Goal: Information Seeking & Learning: Find specific fact

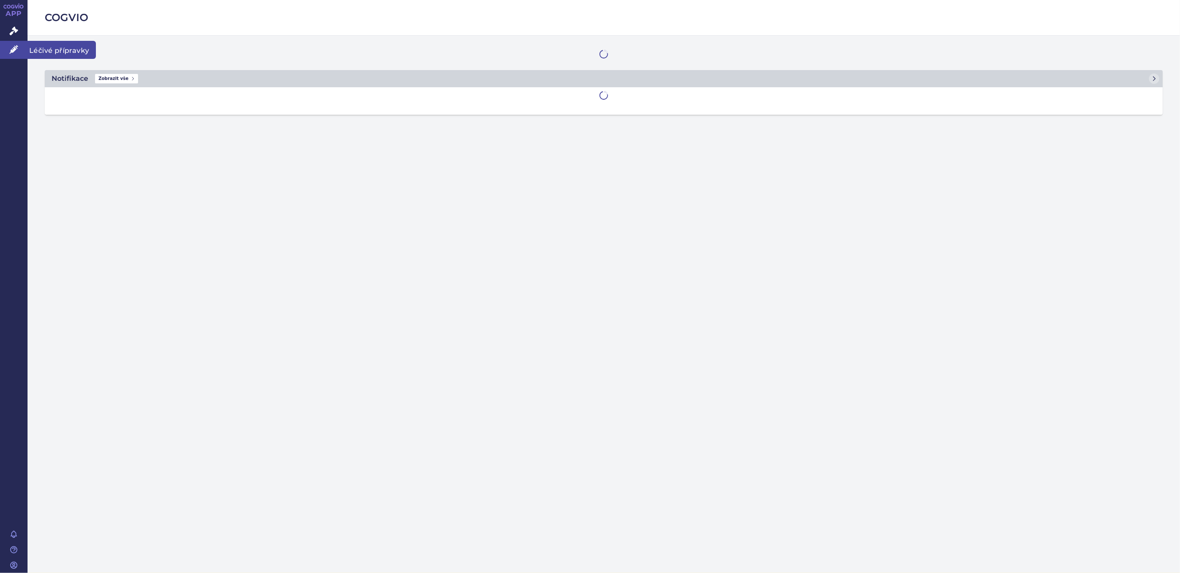
click at [11, 49] on icon at bounding box center [13, 49] width 9 height 9
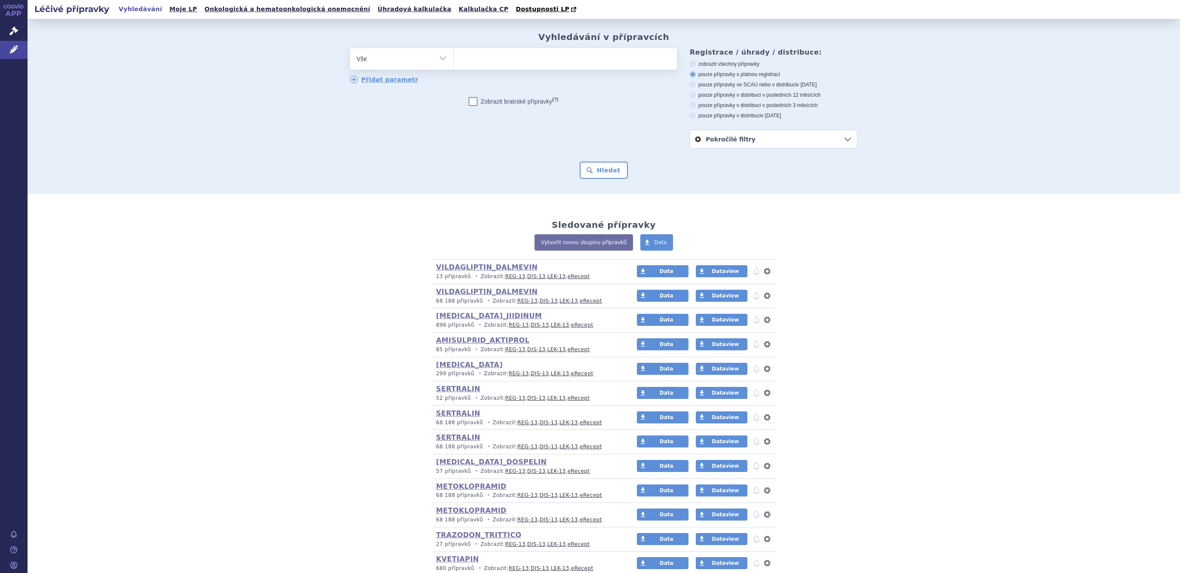
click at [11, 49] on icon at bounding box center [13, 49] width 9 height 9
click at [372, 62] on select "Vše Přípravek/SUKL kód MAH VPOIS ATC/Aktivní látka Léková forma Síla" at bounding box center [401, 57] width 103 height 19
select select "filter-atc-group"
click at [350, 49] on select "Vše Přípravek/SUKL kód MAH VPOIS ATC/Aktivní látka Léková forma Síla" at bounding box center [401, 57] width 103 height 19
click at [460, 63] on input "search" at bounding box center [462, 57] width 5 height 11
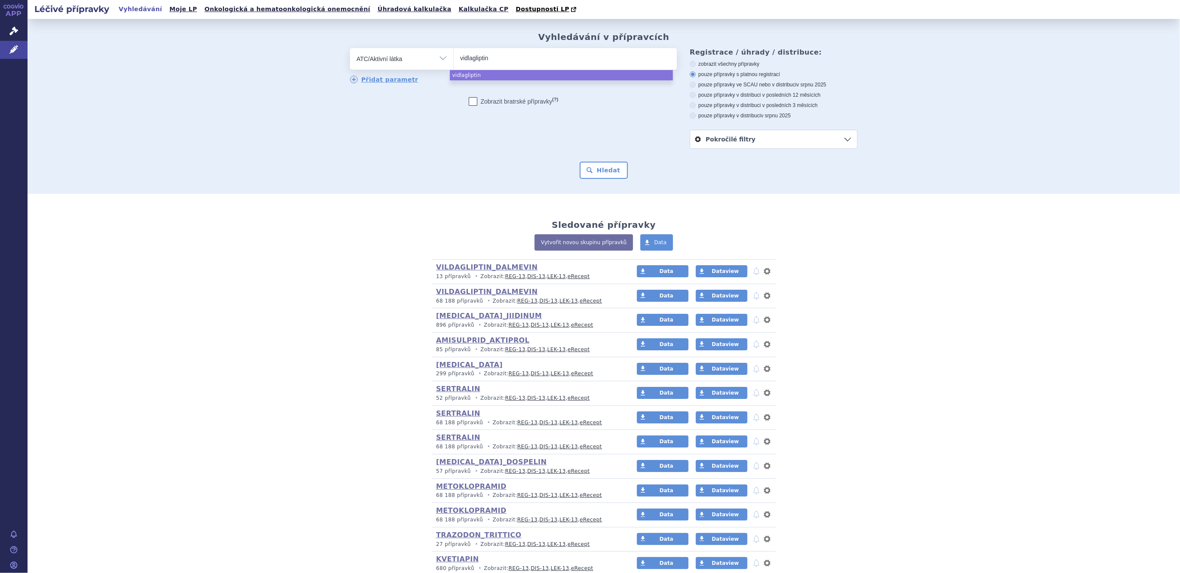
drag, startPoint x: 490, startPoint y: 58, endPoint x: 339, endPoint y: 40, distance: 152.5
click at [341, 40] on div "Vyhledávání v přípravcích odstranit Vše Přípravek/SUKL kód MAH VPOIS vidlaglipt…" at bounding box center [604, 105] width 542 height 147
type input "vildagli"
select select "A10BD08"
click at [598, 177] on button "Hledat" at bounding box center [604, 170] width 49 height 17
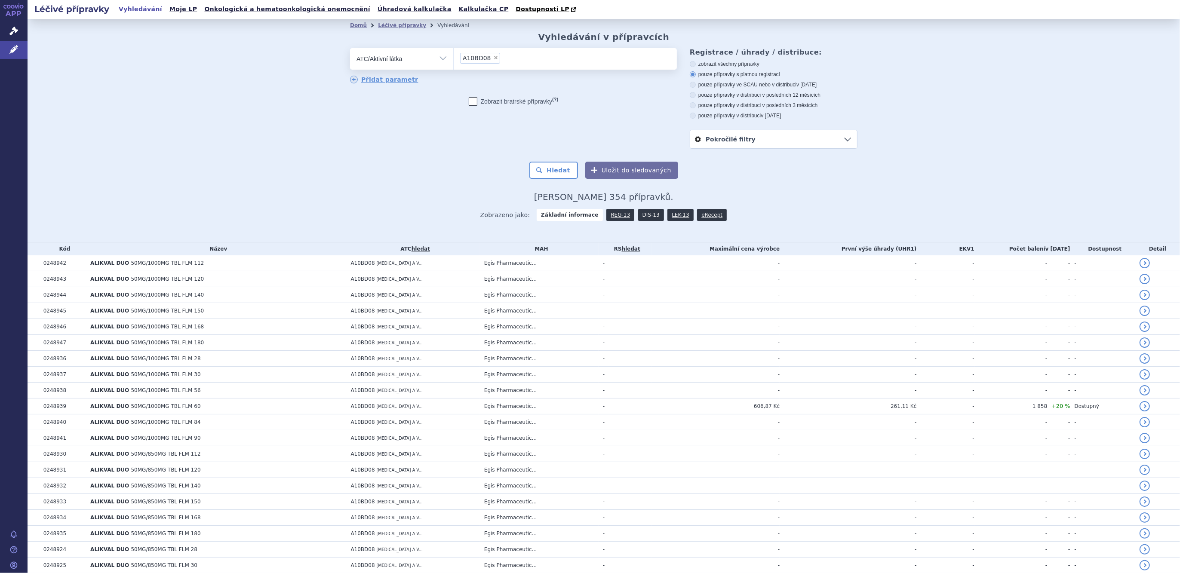
click at [644, 215] on link "DIS-13" at bounding box center [651, 215] width 26 height 12
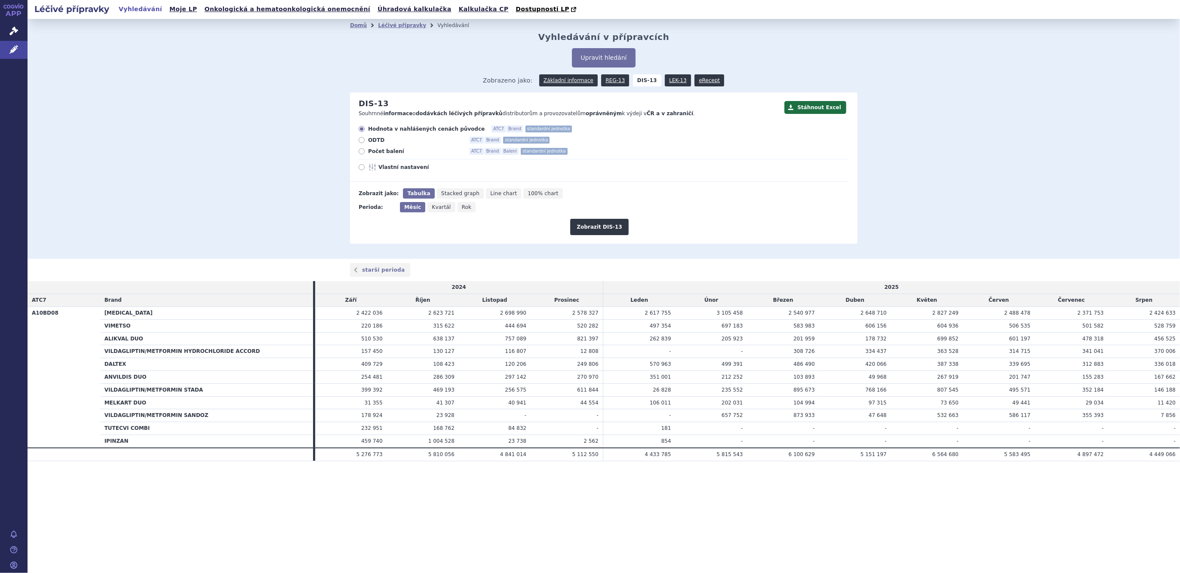
click at [462, 208] on span "Rok" at bounding box center [467, 207] width 10 height 6
click at [460, 208] on input "Rok" at bounding box center [461, 205] width 6 height 6
radio input "true"
click at [586, 233] on button "Zobrazit DIS-13" at bounding box center [599, 227] width 58 height 16
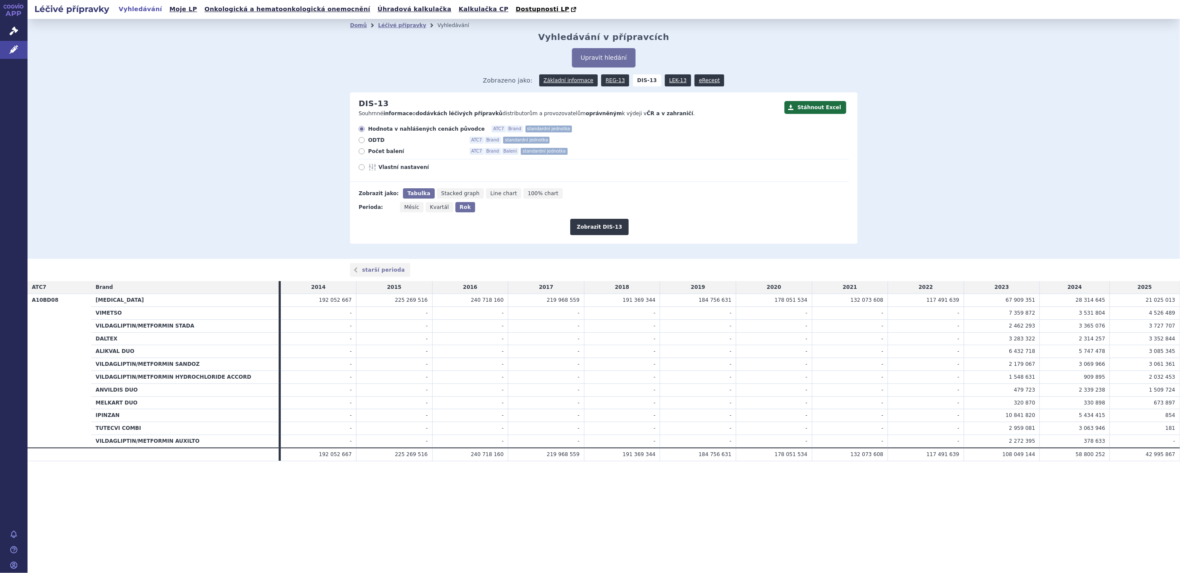
click at [116, 203] on div "Domů Léčivé přípravky Vyhledávání Vyhledávání v přípravcích Upravit hledání ods…" at bounding box center [604, 139] width 1153 height 240
drag, startPoint x: 57, startPoint y: 299, endPoint x: 14, endPoint y: 312, distance: 45.2
click at [45, 303] on th "A10BD08" at bounding box center [60, 371] width 64 height 154
click at [3, 50] on link "Léčivé přípravky" at bounding box center [14, 50] width 28 height 18
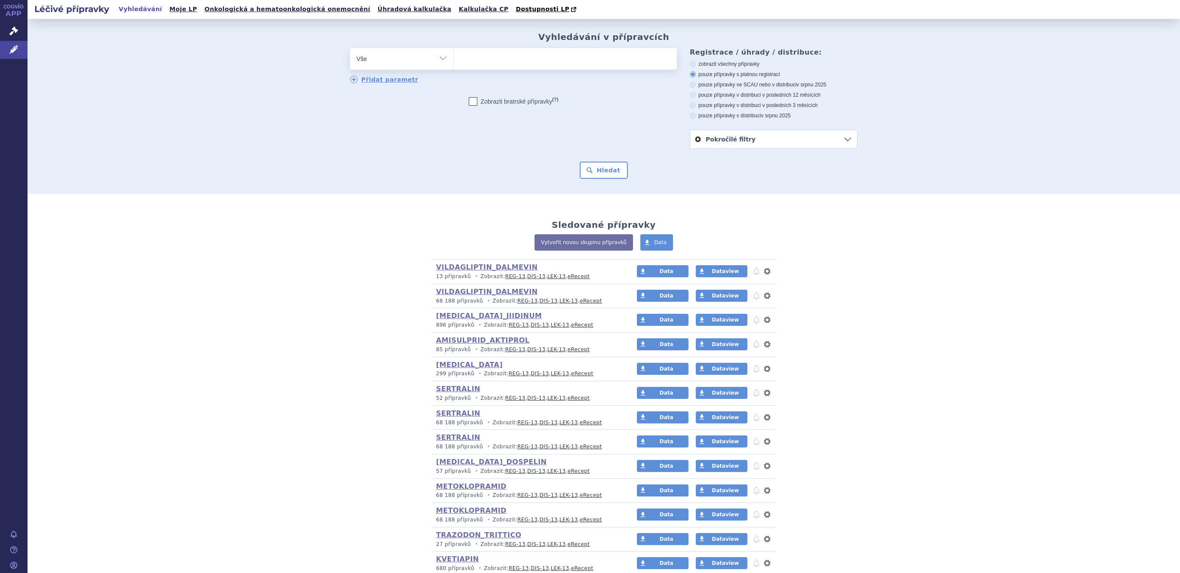
click at [367, 66] on select "Vše Přípravek/SUKL kód MAH VPOIS ATC/Aktivní látka Léková forma Síla" at bounding box center [401, 57] width 103 height 19
select select "filter-atc-group"
click at [350, 49] on select "Vše Přípravek/SUKL kód MAH VPOIS ATC/Aktivní látka Léková forma Síla" at bounding box center [401, 57] width 103 height 19
click at [487, 67] on span at bounding box center [565, 59] width 223 height 22
click at [454, 67] on select at bounding box center [453, 59] width 0 height 22
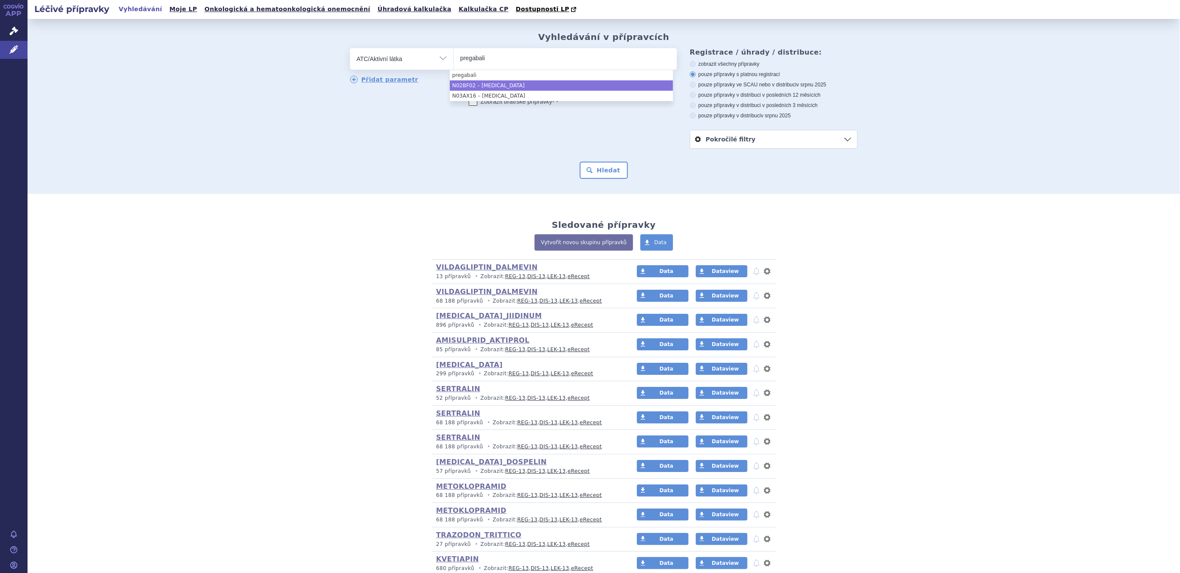
type input "pregabali"
select select "N02BF02"
click at [587, 161] on form "odstranit Vše Přípravek/SUKL kód MAH VPOIS ATC/Aktivní látka N02BF02" at bounding box center [604, 113] width 508 height 131
click at [588, 167] on button "Hledat" at bounding box center [604, 170] width 49 height 17
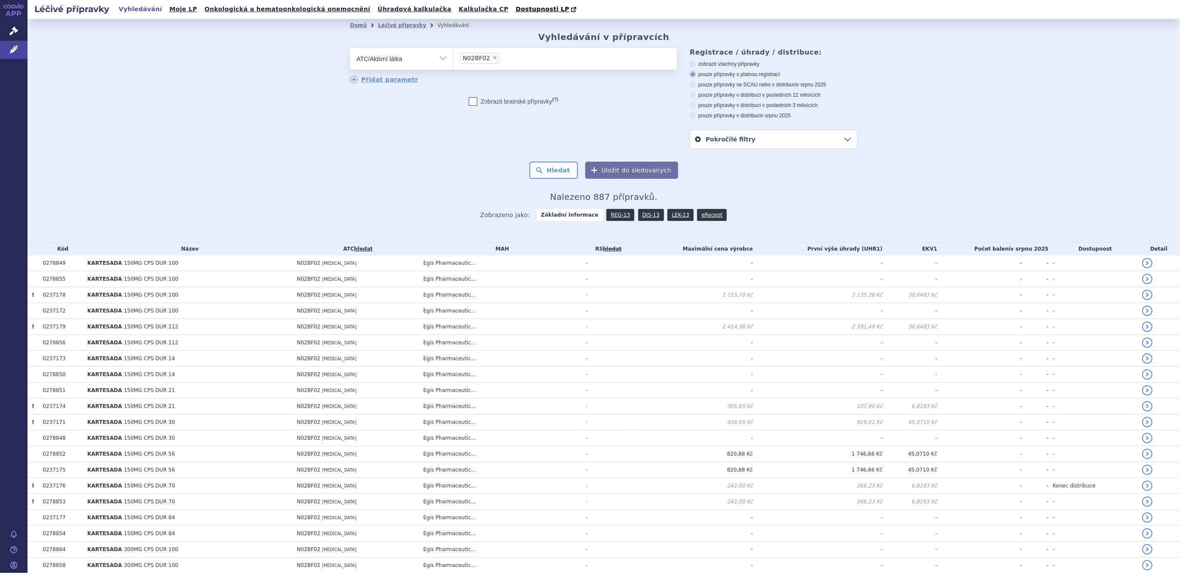
click at [641, 216] on link "DIS-13" at bounding box center [651, 215] width 26 height 12
